Goal: Transaction & Acquisition: Subscribe to service/newsletter

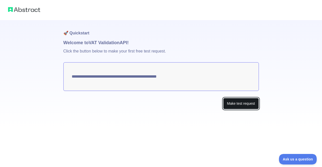
click at [234, 108] on button "Make test request" at bounding box center [240, 103] width 35 height 11
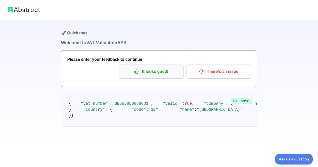
scroll to position [38, 0]
click at [157, 67] on p "It looks good!" at bounding box center [151, 71] width 57 height 9
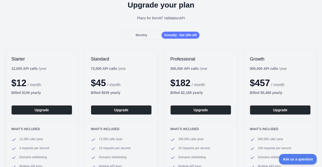
scroll to position [25, 0]
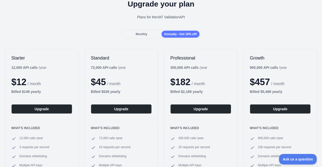
click at [141, 34] on span "Monthly" at bounding box center [142, 34] width 12 height 4
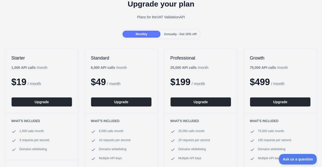
click at [166, 31] on div "Annually - Get 10% off!" at bounding box center [181, 34] width 38 height 7
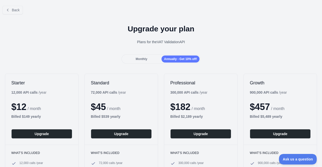
scroll to position [0, 0]
